Goal: Transaction & Acquisition: Download file/media

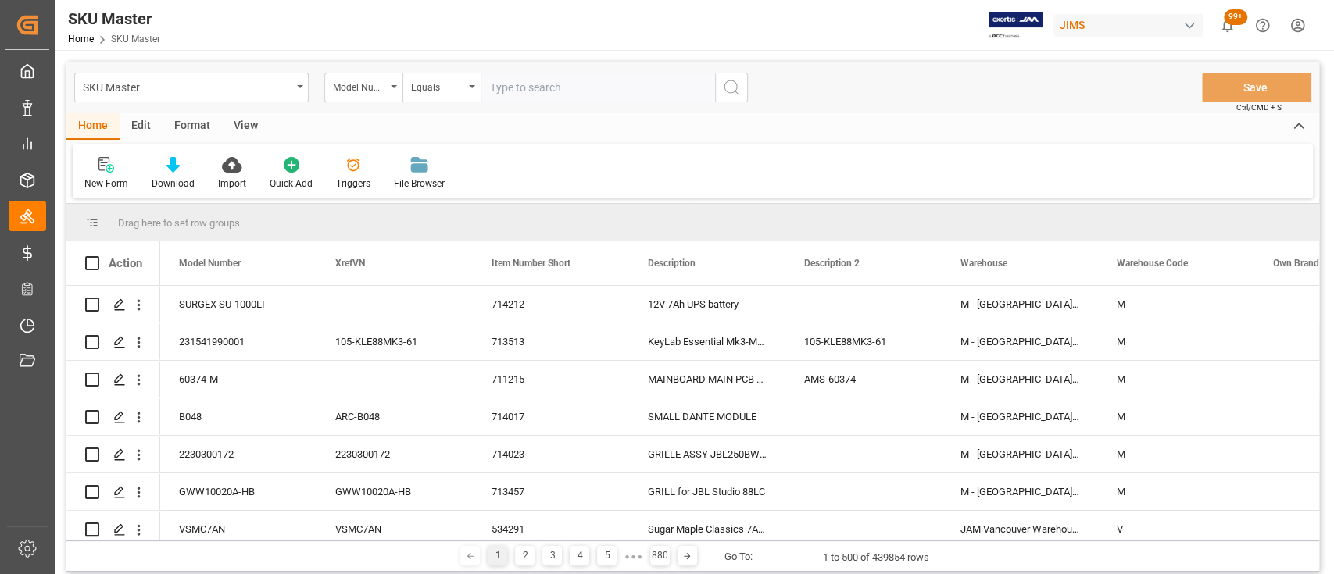
click at [606, 84] on input "text" at bounding box center [598, 88] width 234 height 30
paste input "CM2-E627-DCB"
type input "CM2-E627-DCB"
click at [735, 91] on line "search button" at bounding box center [736, 92] width 3 height 3
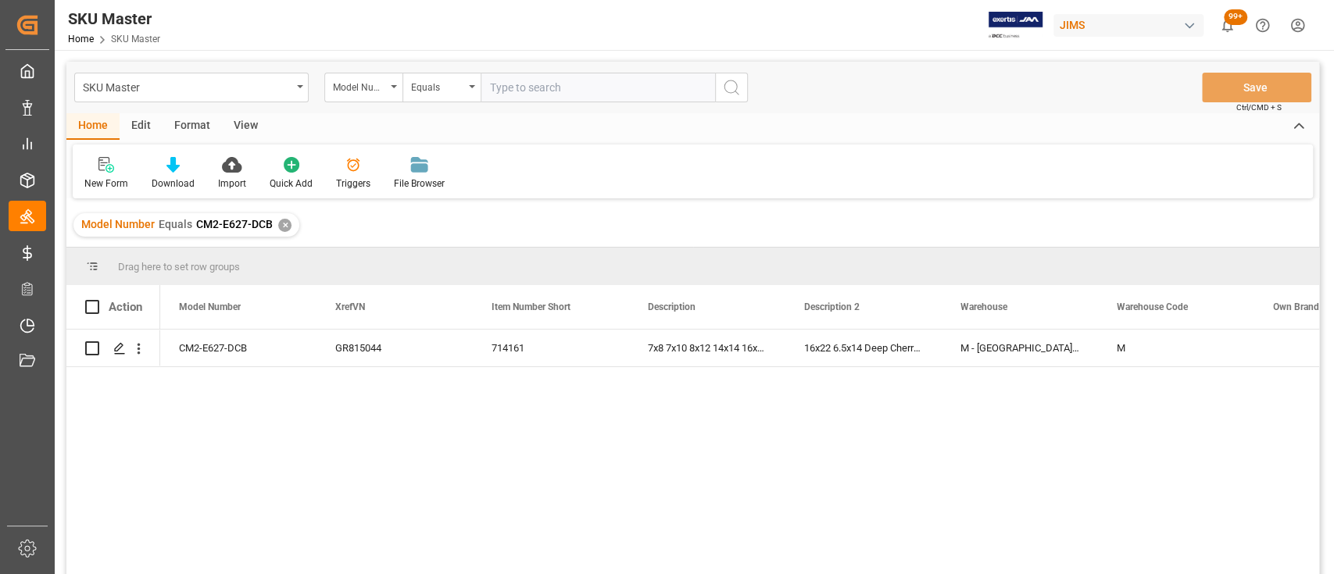
click at [282, 226] on div "✕" at bounding box center [284, 225] width 13 height 13
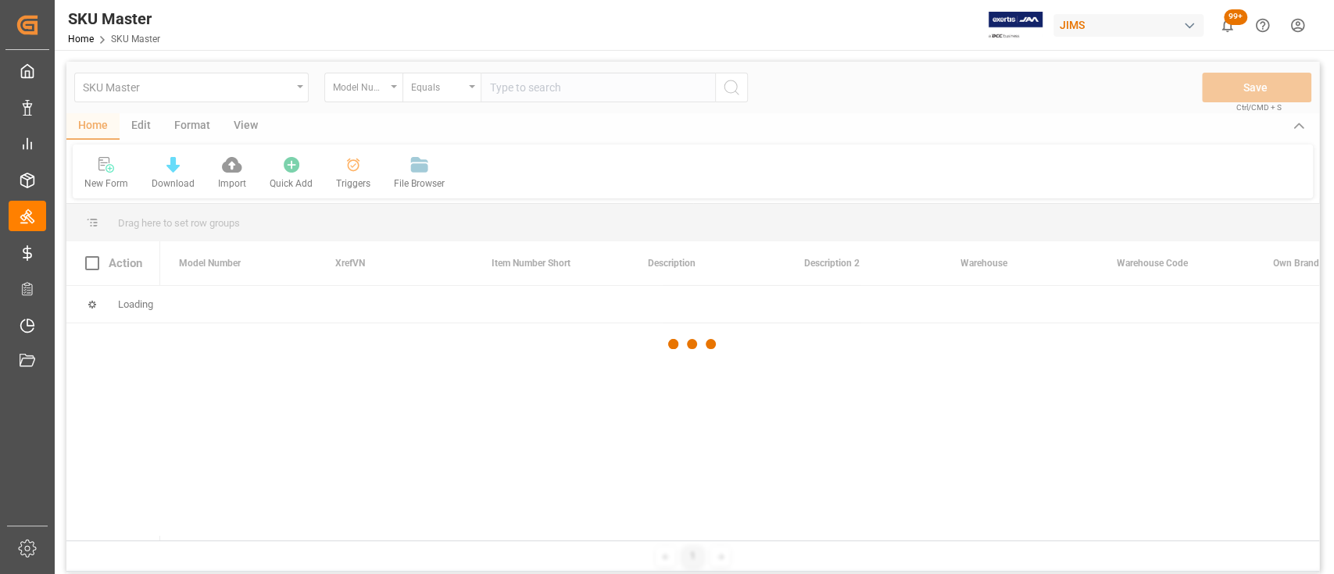
click at [593, 91] on div at bounding box center [692, 344] width 1253 height 565
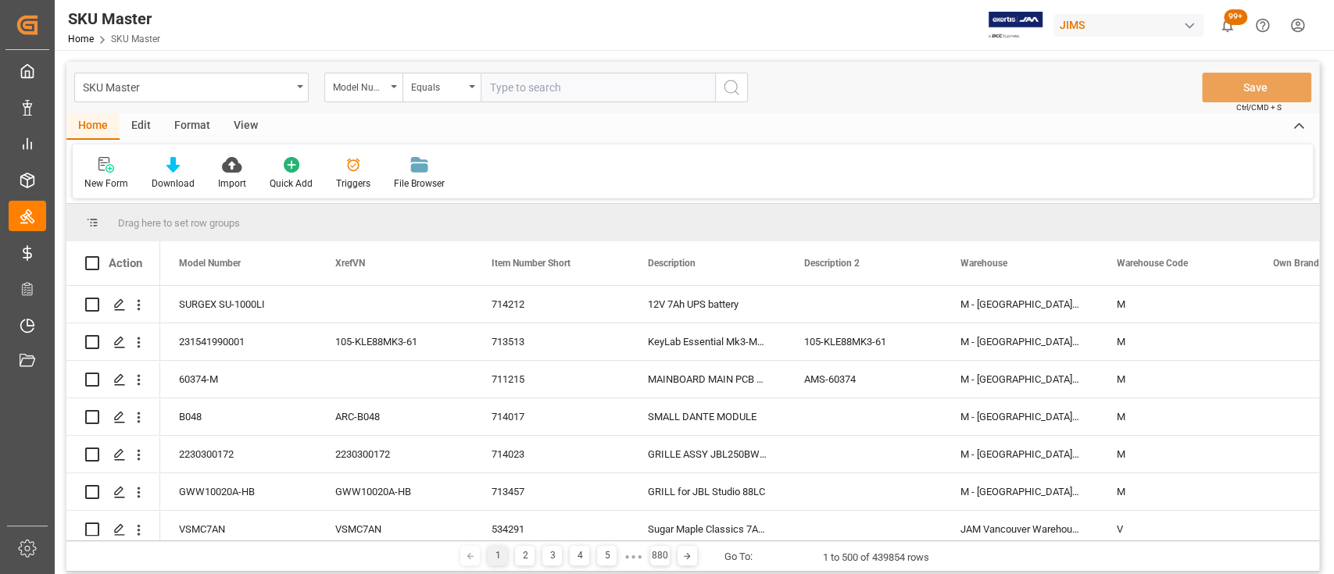
click at [593, 91] on input "text" at bounding box center [598, 88] width 234 height 30
paste input "TMP-VMS-ML-1A"
type input "TMP-VMS-ML-1A"
click at [736, 88] on icon "search button" at bounding box center [731, 87] width 19 height 19
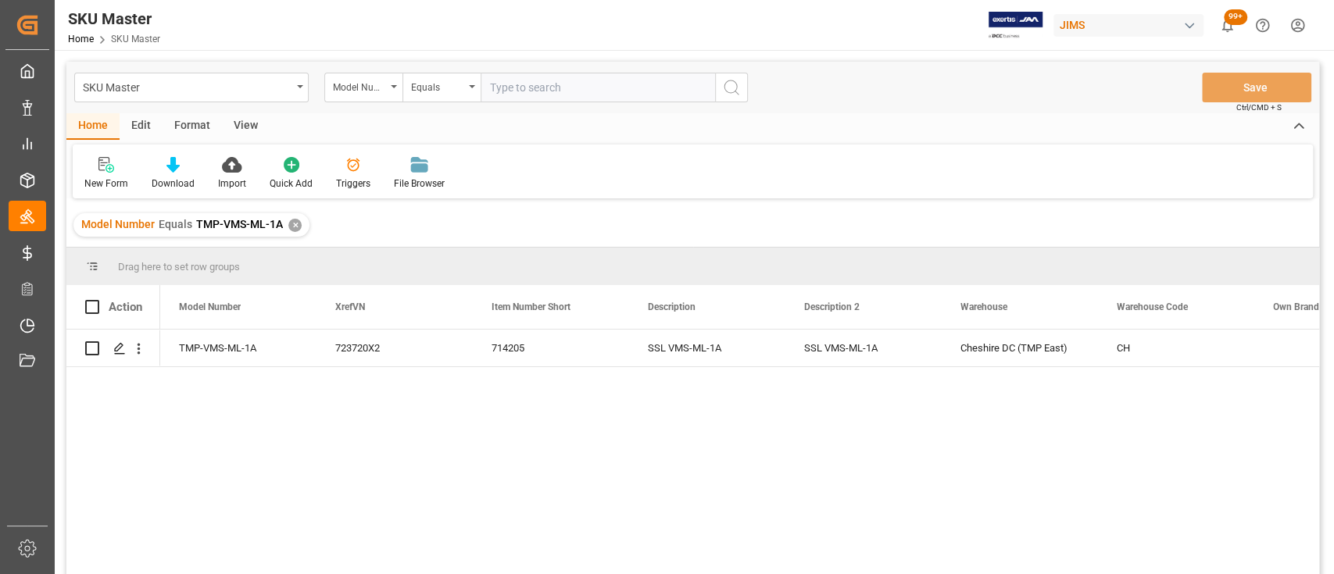
click at [290, 225] on div "✕" at bounding box center [294, 225] width 13 height 13
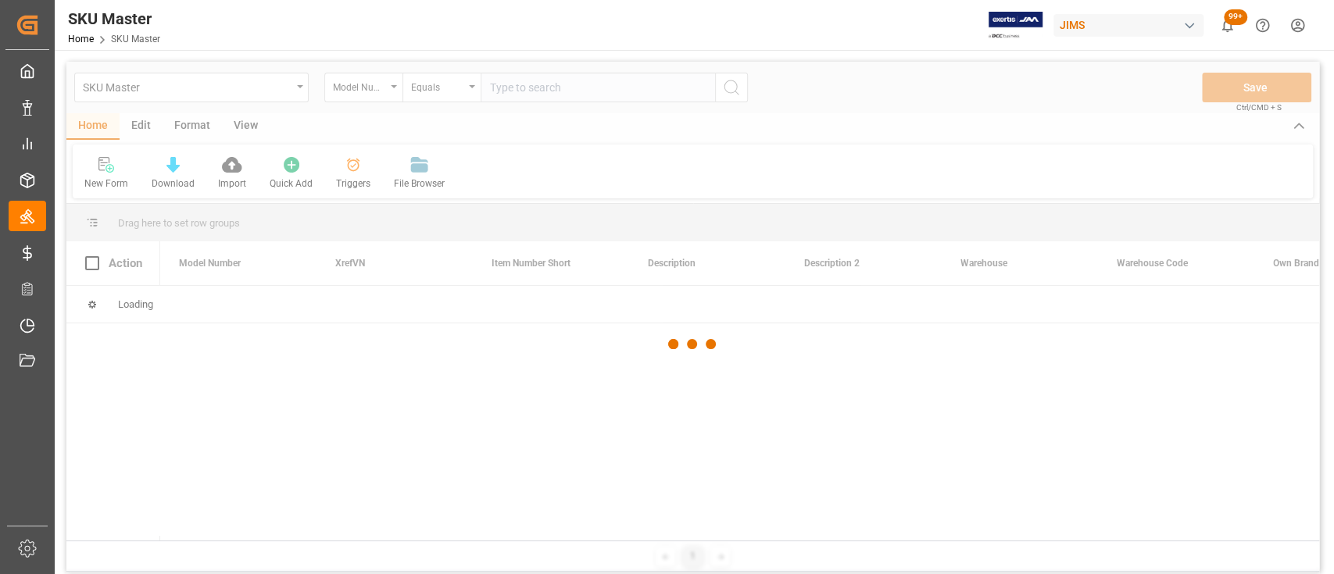
click at [552, 94] on div at bounding box center [692, 344] width 1253 height 565
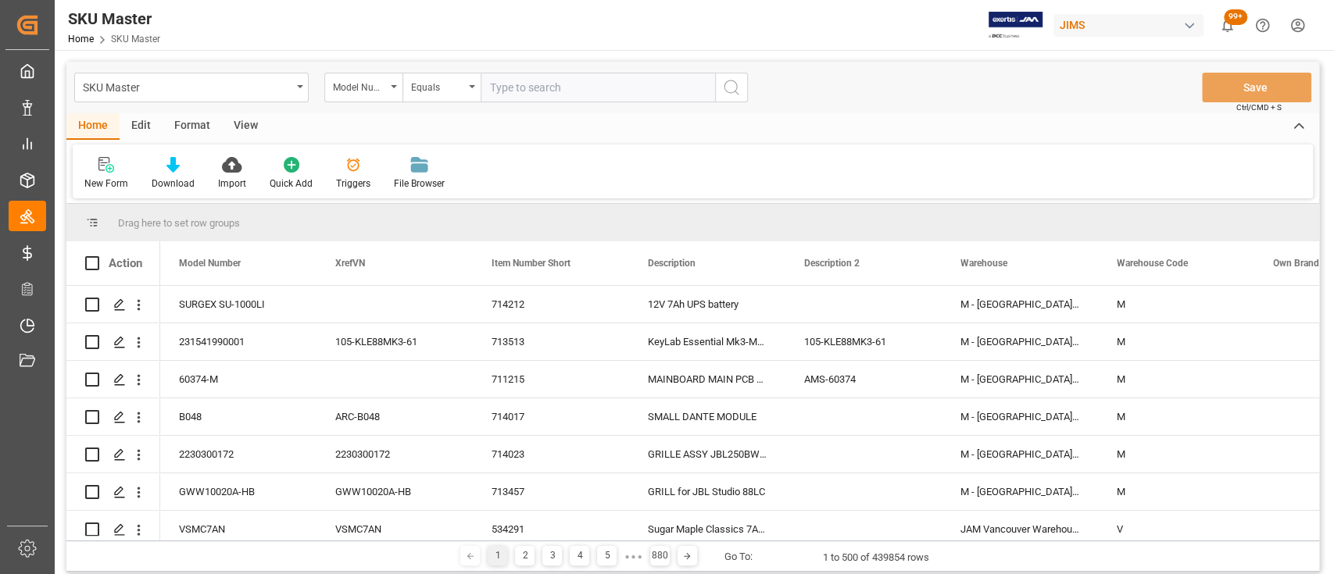
click at [552, 89] on input "text" at bounding box center [598, 88] width 234 height 30
paste input "CVT-300/3"
type input "CVT-300/3"
click at [734, 81] on circle "search button" at bounding box center [730, 86] width 13 height 13
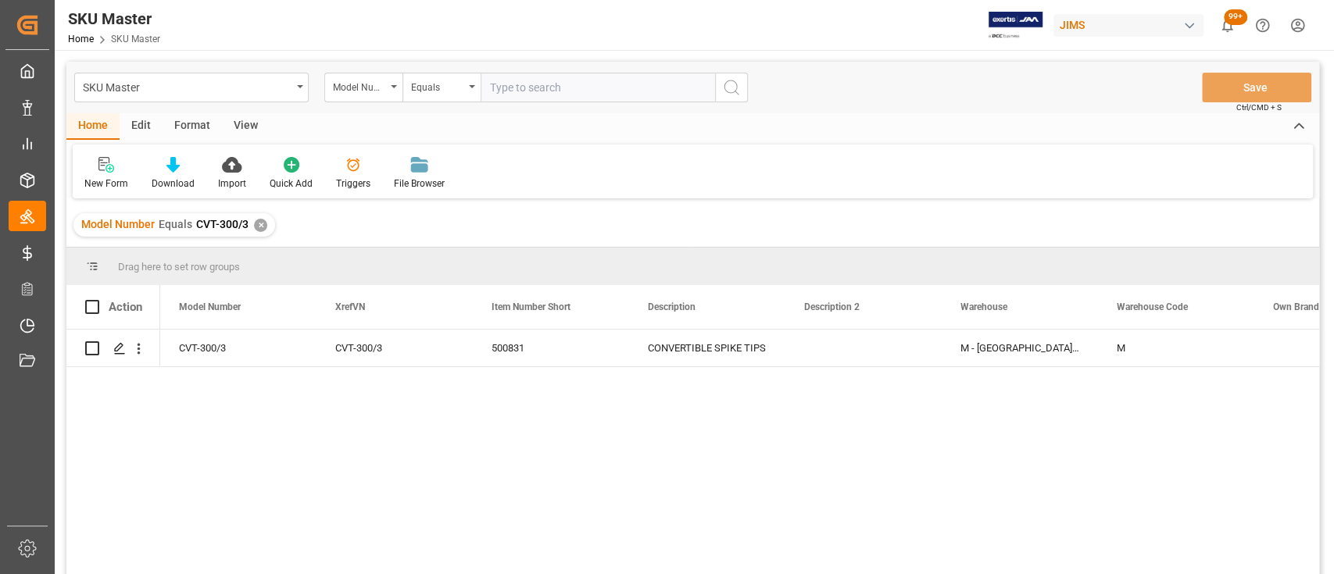
click at [347, 420] on div "CVT-300/3 CVT-300/3 500831 CONVERTIBLE SPIKE TIPS M - Montreal A-Stock M P" at bounding box center [739, 457] width 1159 height 255
click at [259, 226] on div "✕" at bounding box center [260, 225] width 13 height 13
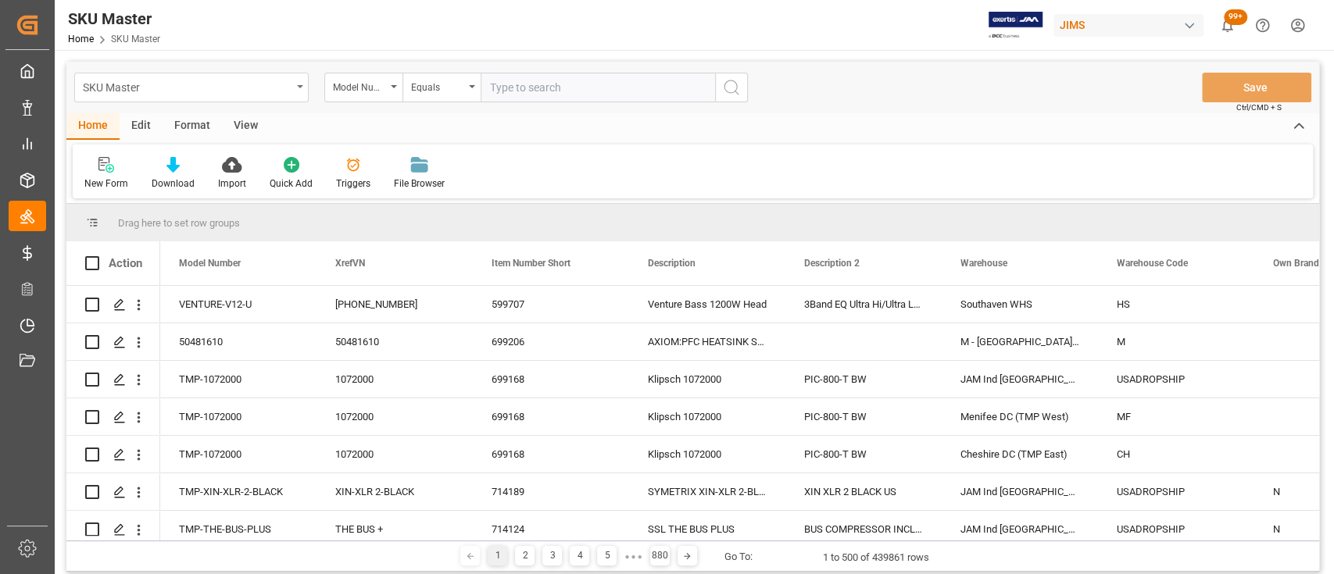
click at [300, 87] on icon "open menu" at bounding box center [300, 86] width 6 height 3
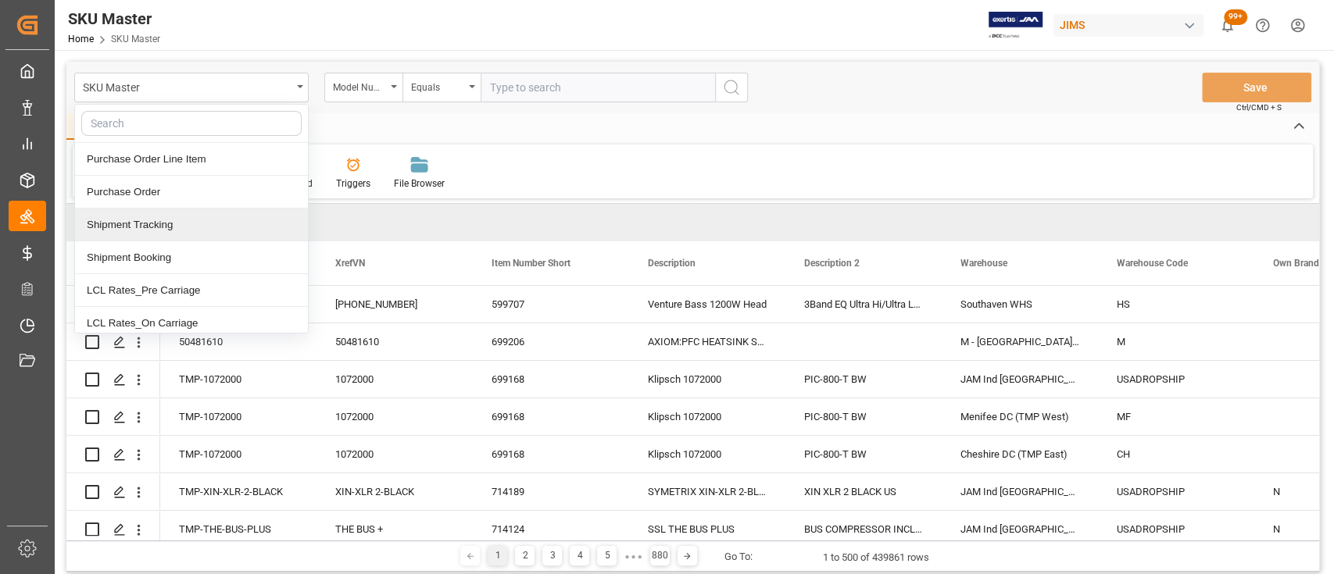
click at [172, 229] on div "Shipment Tracking" at bounding box center [191, 225] width 233 height 33
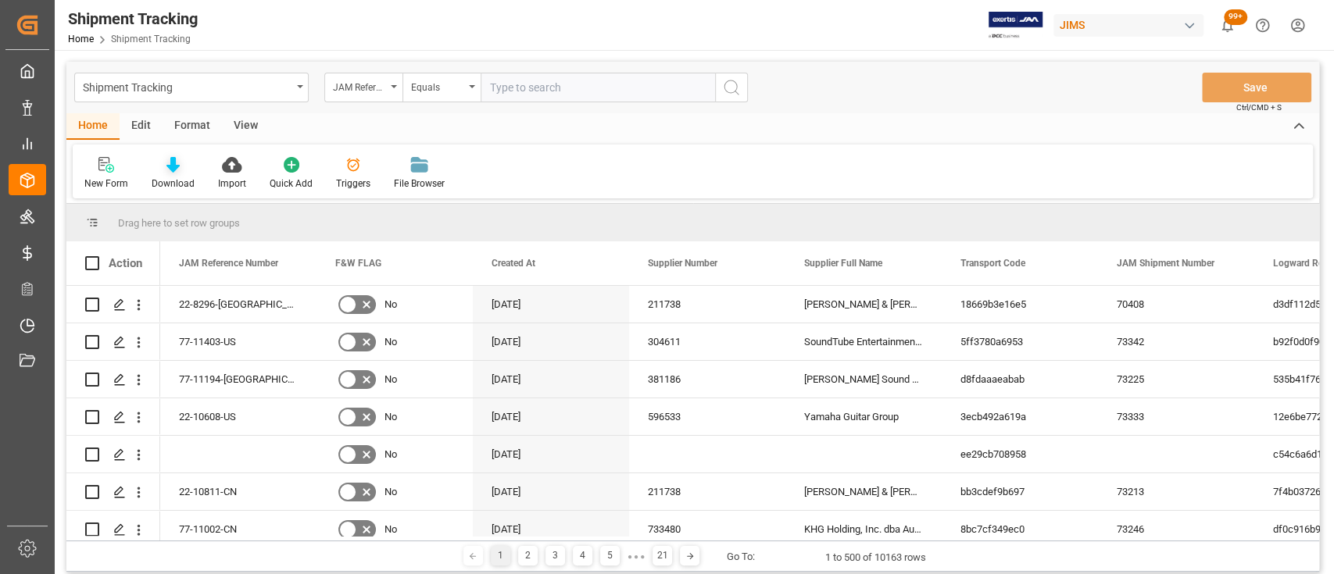
click at [172, 167] on icon at bounding box center [172, 165] width 13 height 16
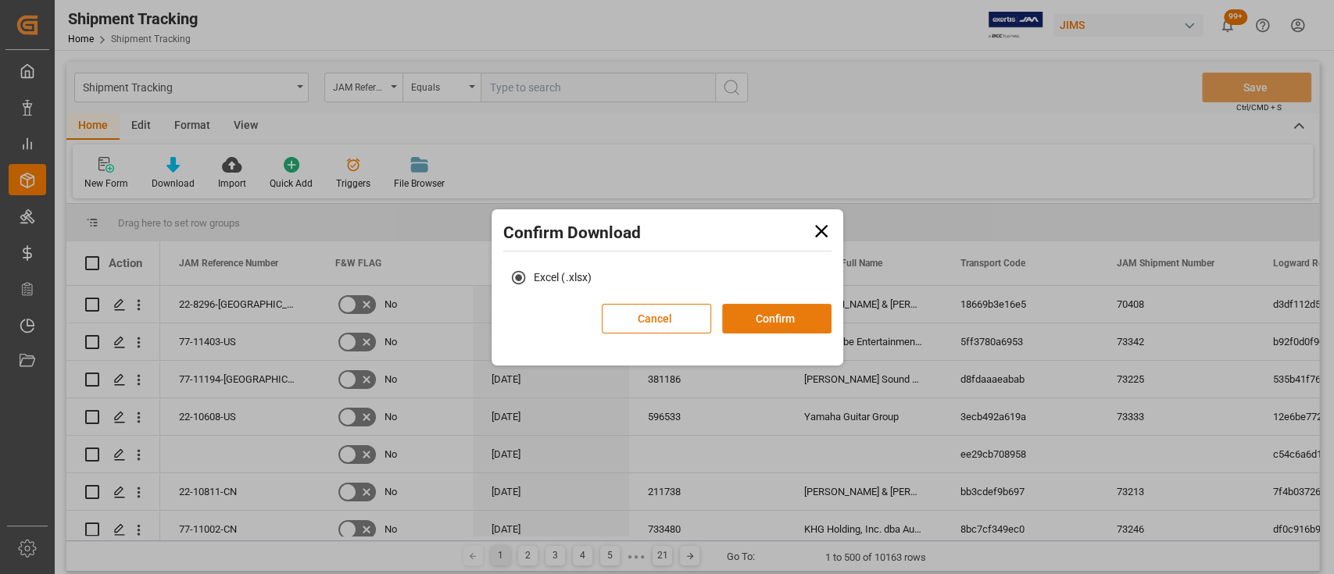
click at [792, 321] on button "Confirm" at bounding box center [776, 319] width 109 height 30
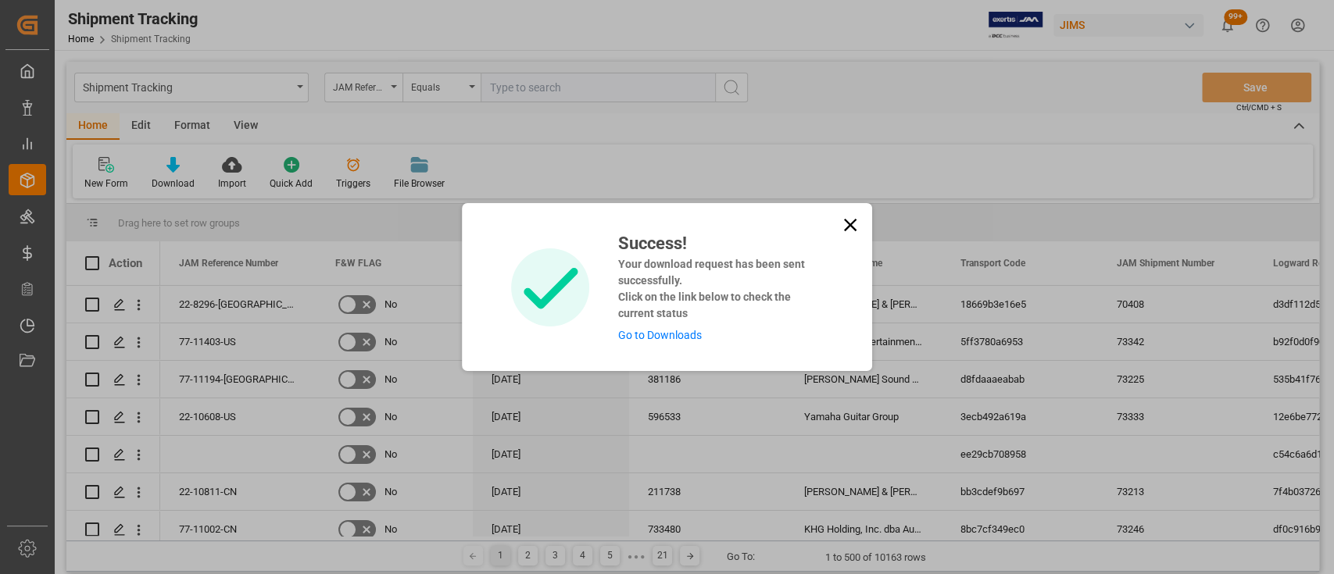
click at [670, 334] on link "Go to Downloads" at bounding box center [659, 335] width 84 height 13
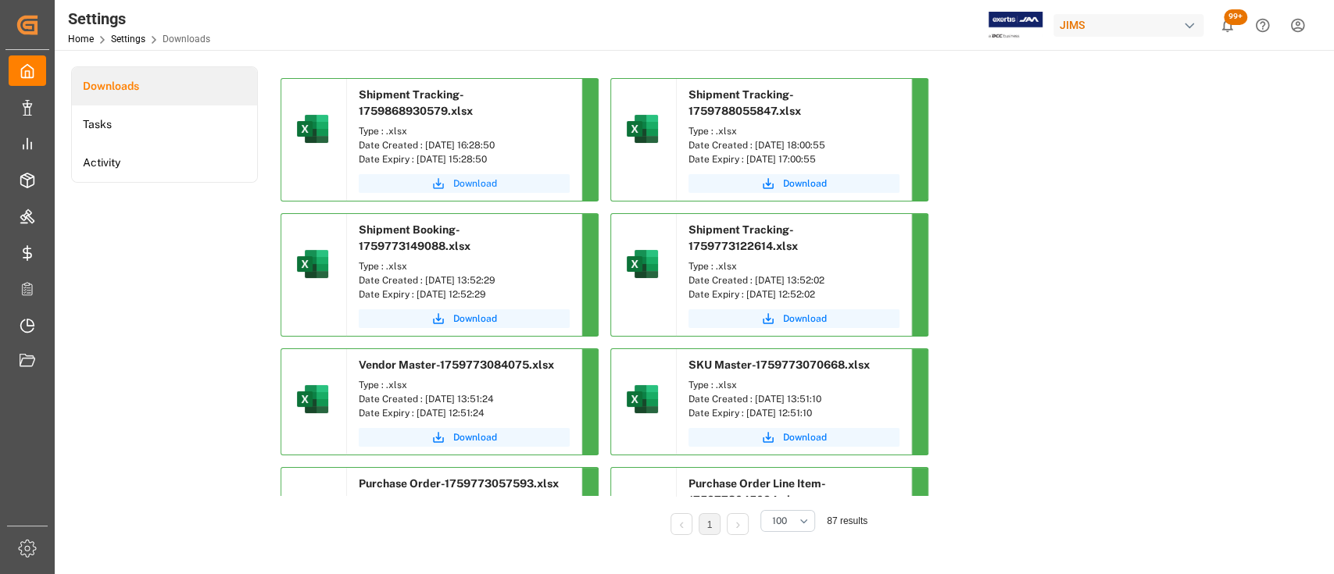
click at [471, 184] on span "Download" at bounding box center [475, 184] width 44 height 14
